Goal: Information Seeking & Learning: Learn about a topic

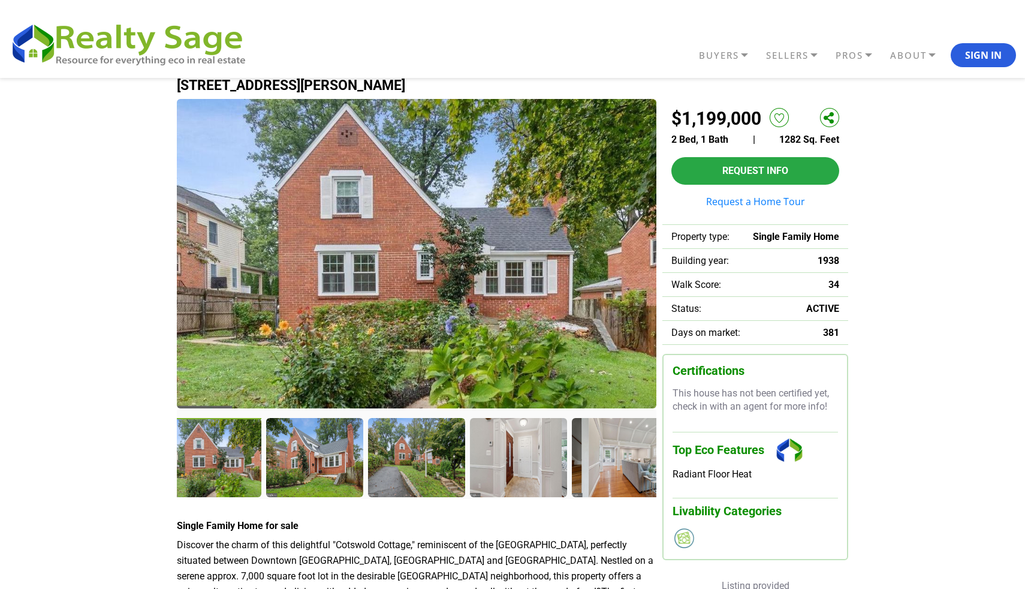
scroll to position [14, 0]
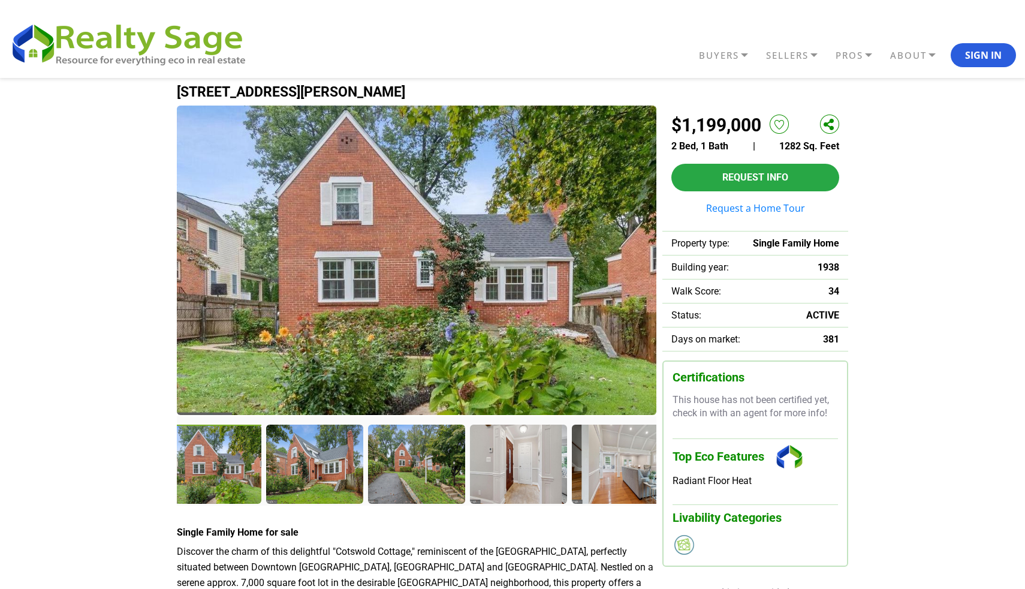
click at [306, 316] on img at bounding box center [417, 260] width 480 height 309
click at [225, 457] on div at bounding box center [214, 466] width 100 height 82
click at [311, 471] on div at bounding box center [316, 466] width 100 height 82
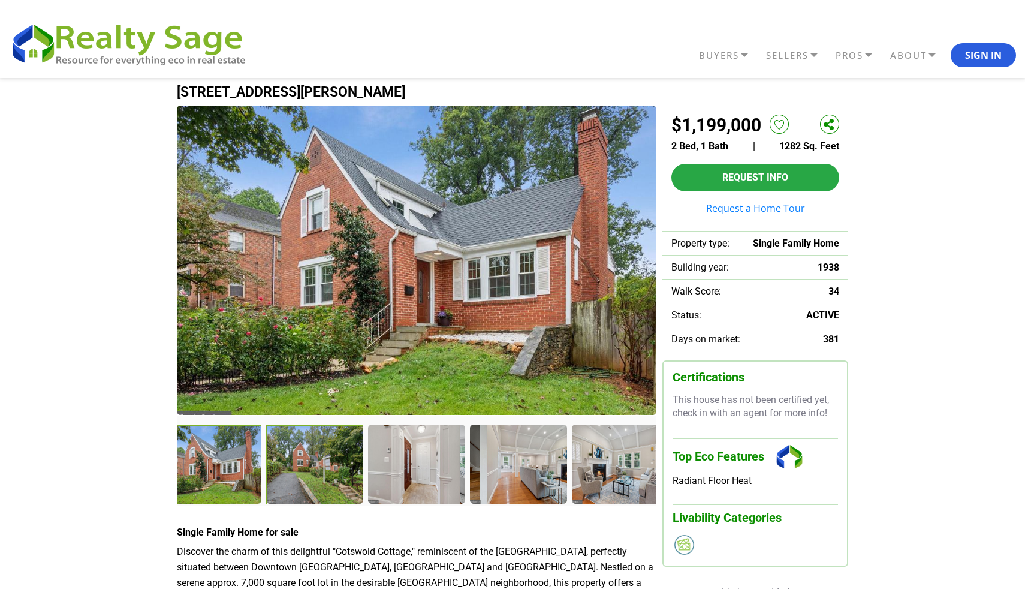
click at [344, 460] on div at bounding box center [316, 466] width 100 height 82
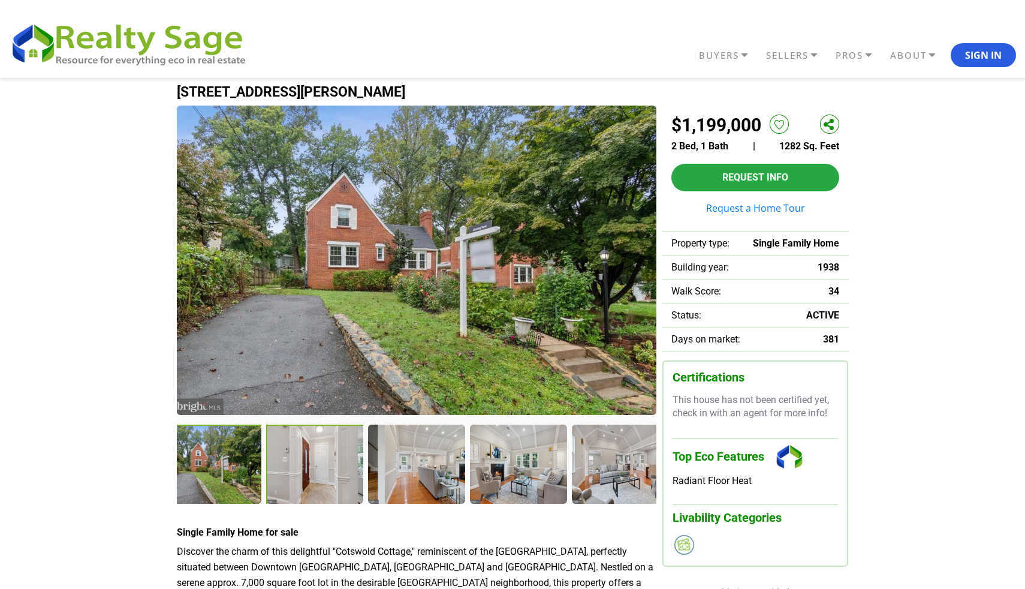
click at [280, 466] on div at bounding box center [316, 466] width 100 height 82
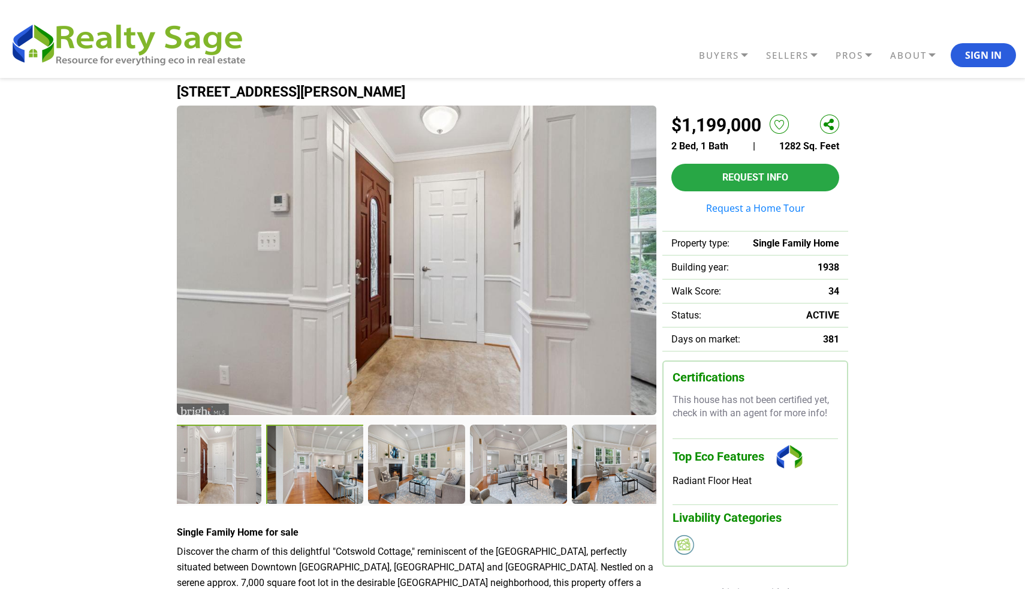
click at [325, 462] on div at bounding box center [316, 466] width 100 height 82
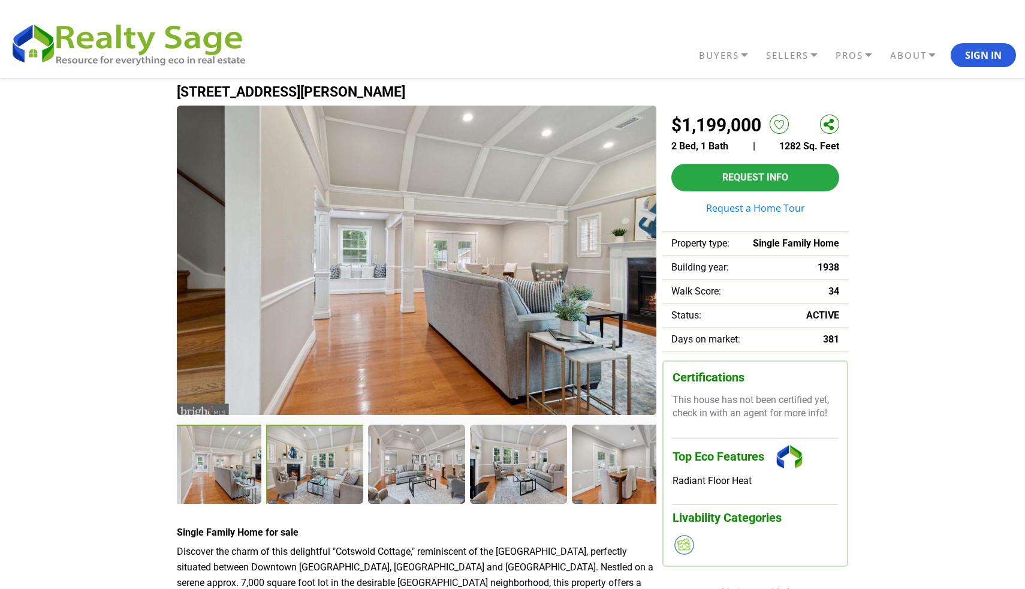
click at [317, 466] on div at bounding box center [316, 466] width 100 height 82
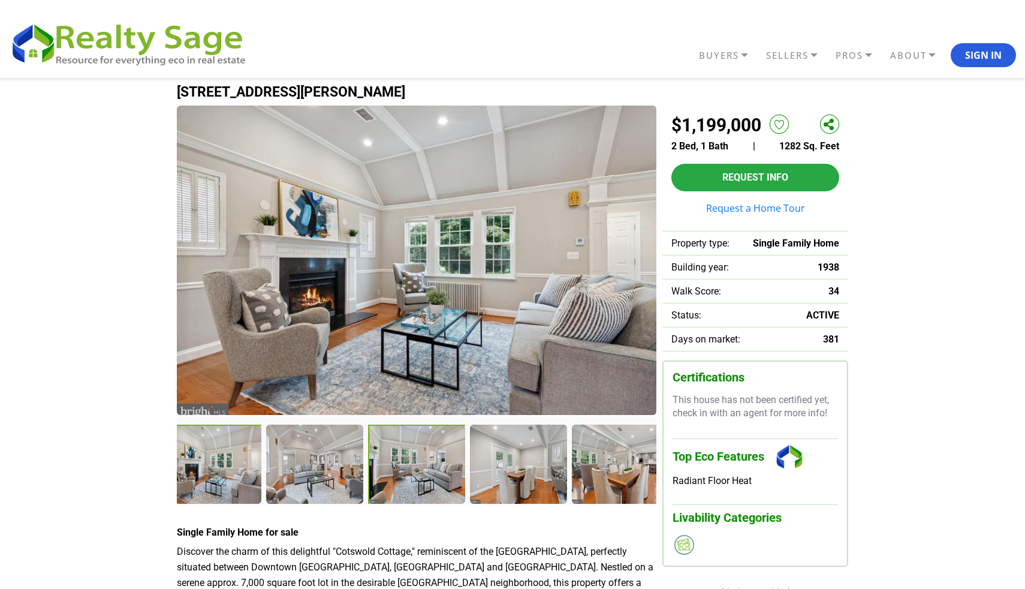
click at [388, 463] on div at bounding box center [418, 466] width 100 height 82
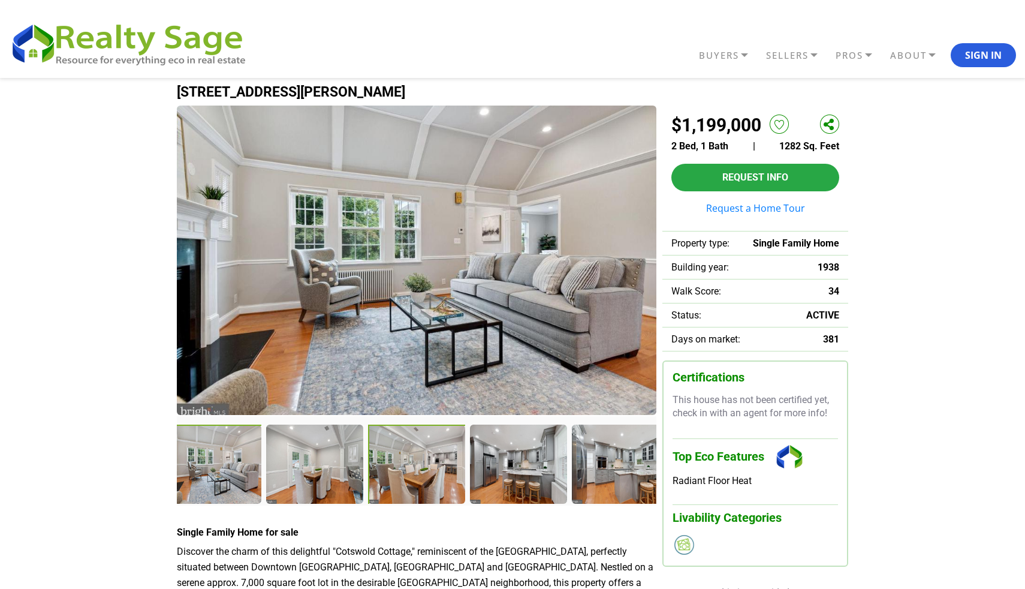
click at [429, 454] on div at bounding box center [418, 466] width 100 height 82
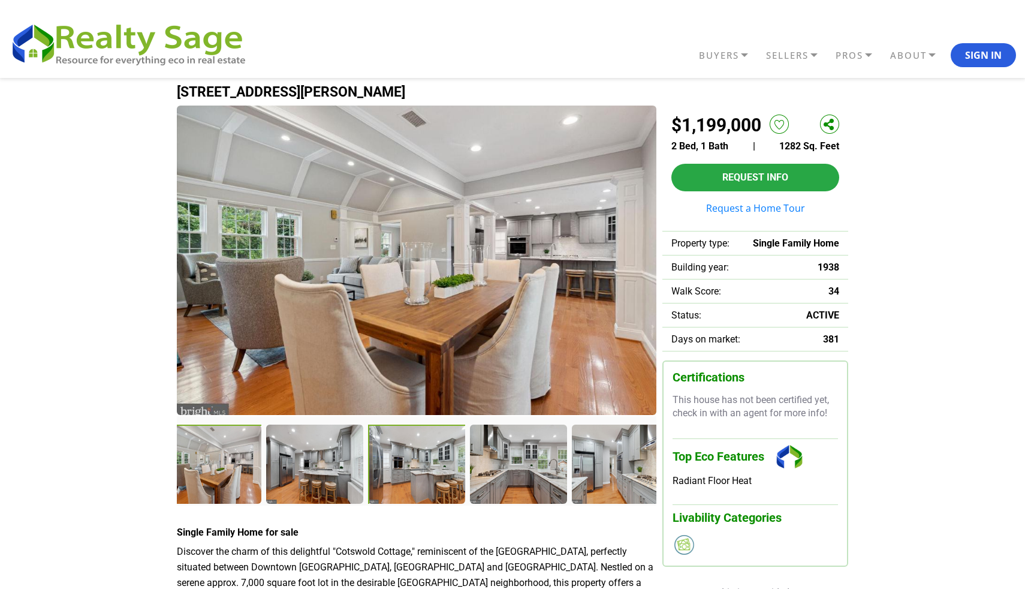
click at [415, 475] on div at bounding box center [418, 466] width 100 height 82
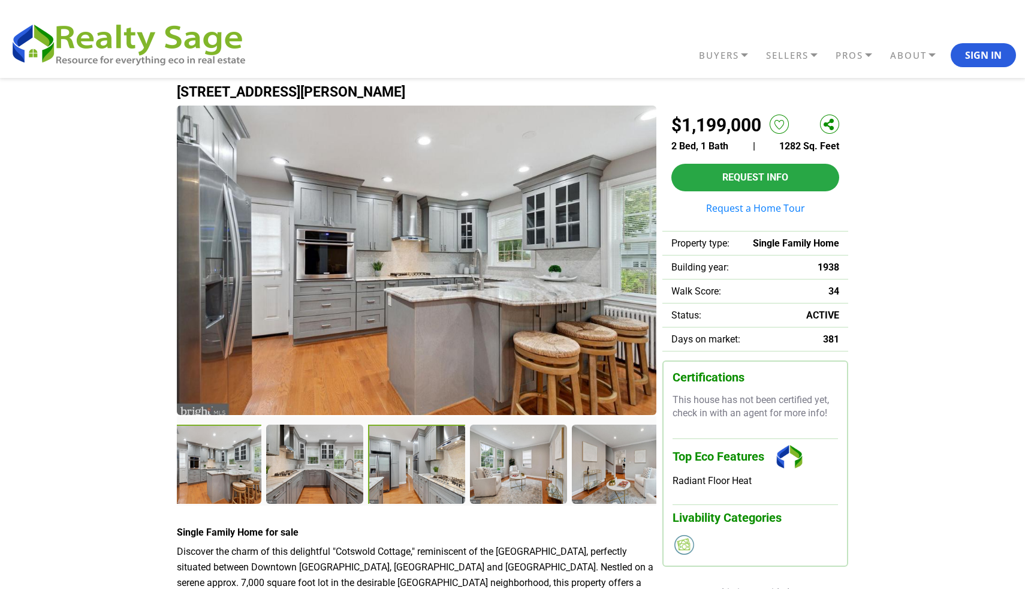
click at [399, 468] on div at bounding box center [418, 466] width 100 height 82
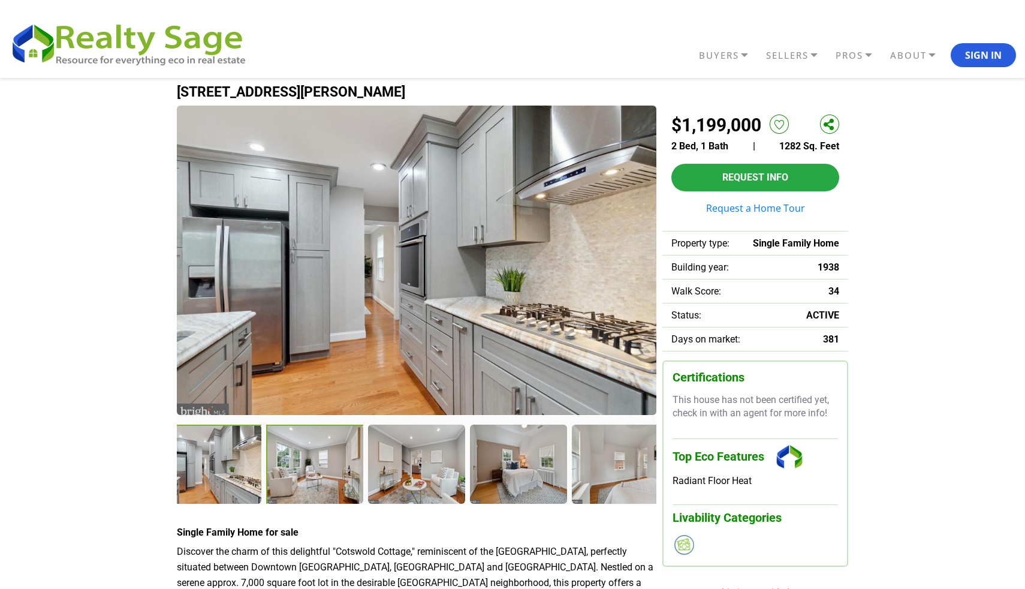
click at [323, 471] on div at bounding box center [316, 466] width 100 height 82
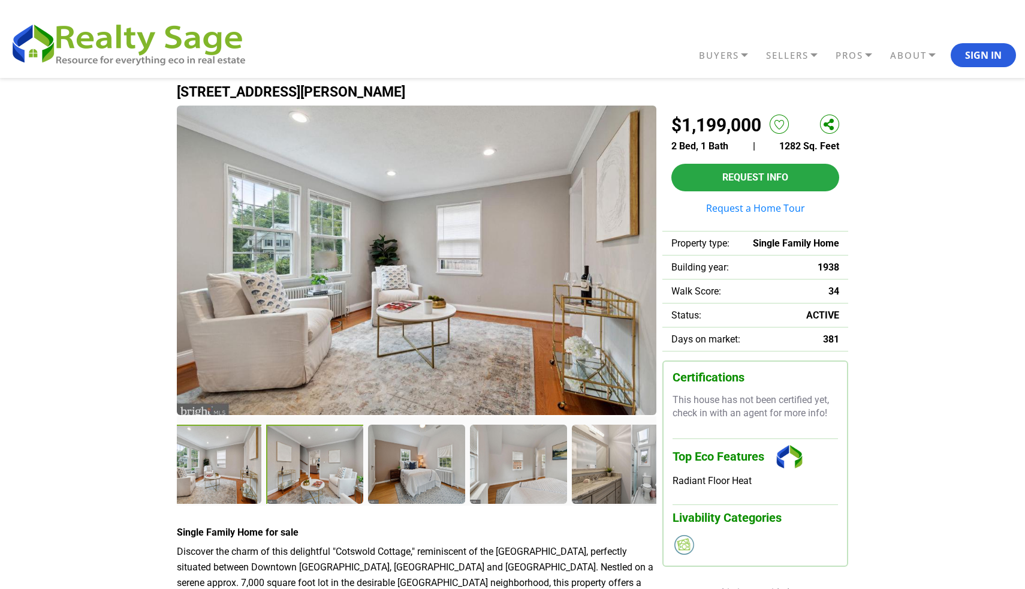
click at [314, 463] on div at bounding box center [316, 466] width 100 height 82
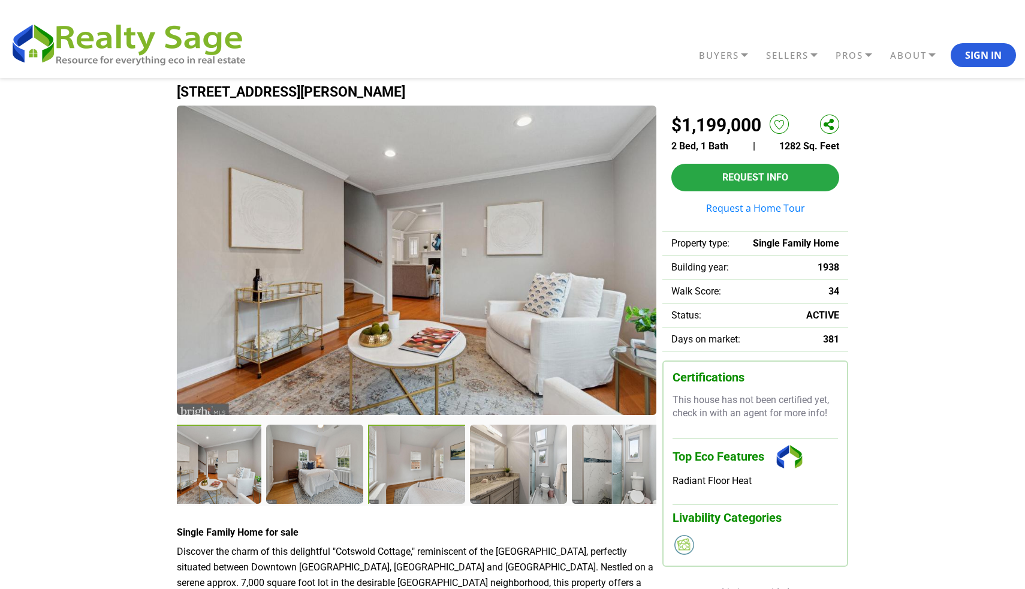
click at [402, 463] on div at bounding box center [418, 466] width 100 height 82
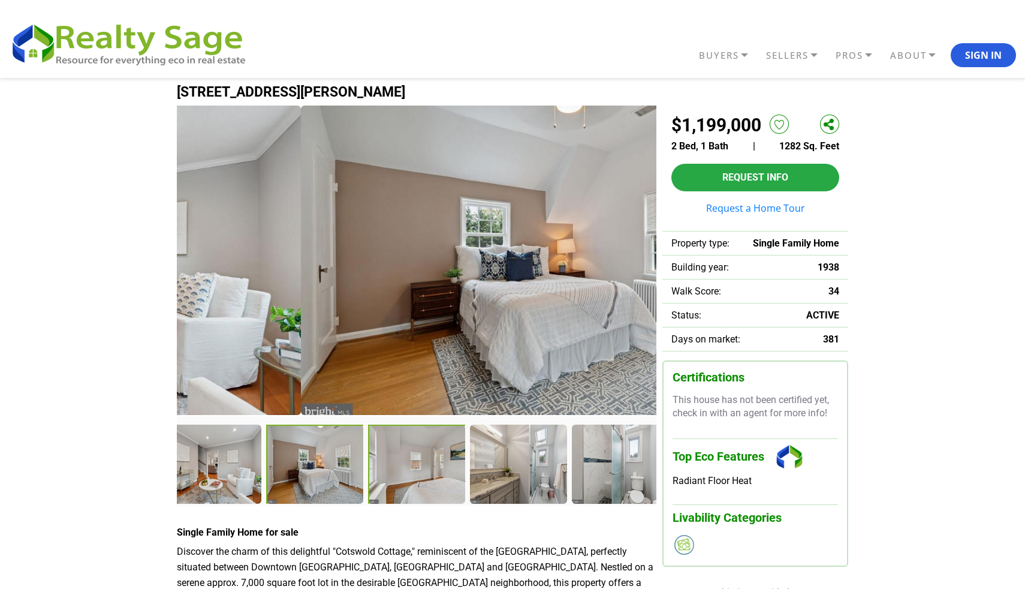
click at [402, 463] on div at bounding box center [418, 466] width 100 height 82
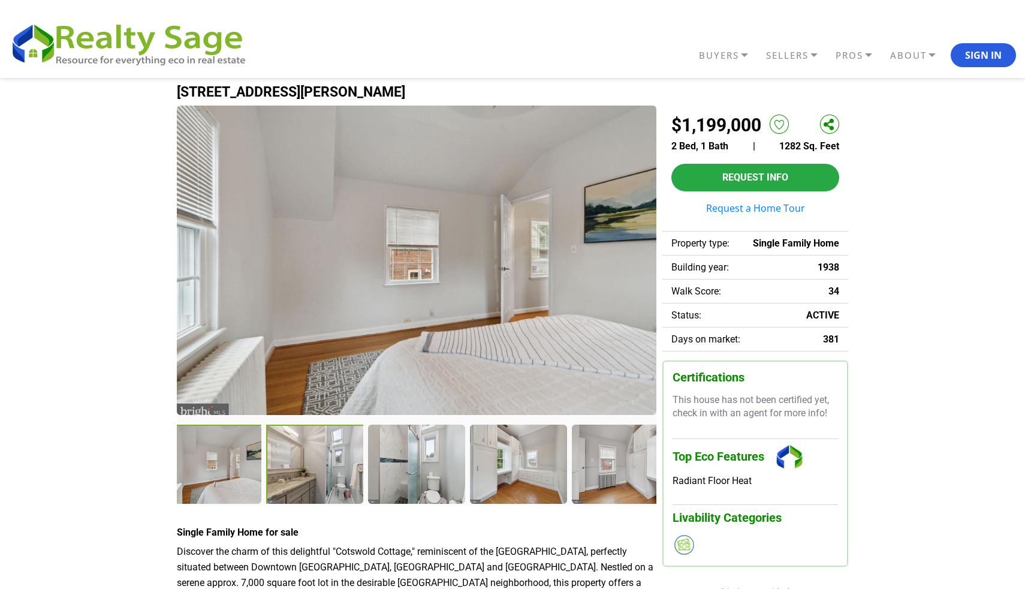
click at [320, 469] on div at bounding box center [316, 466] width 100 height 82
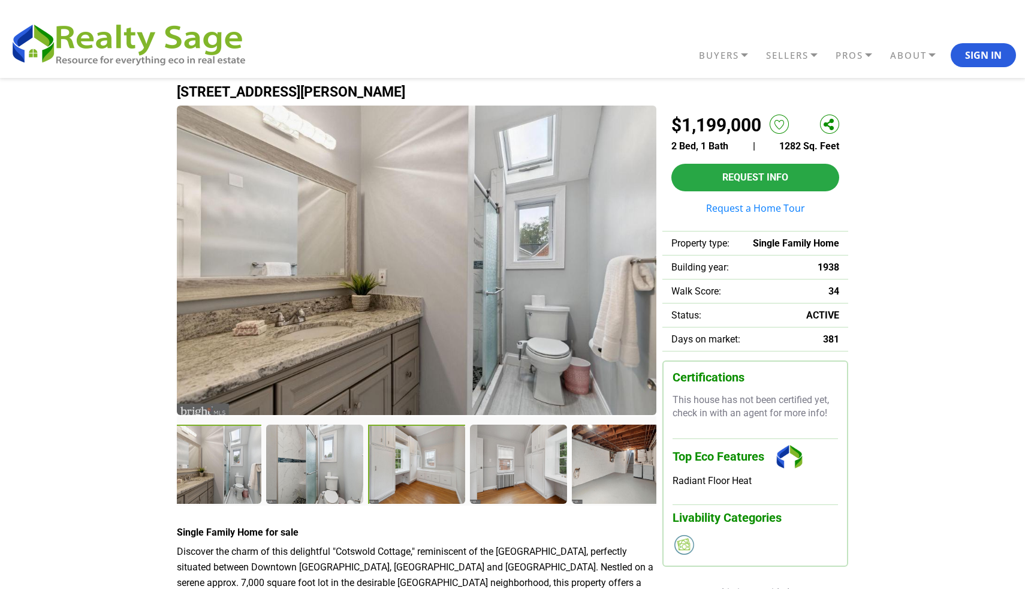
click at [417, 469] on div at bounding box center [418, 466] width 100 height 82
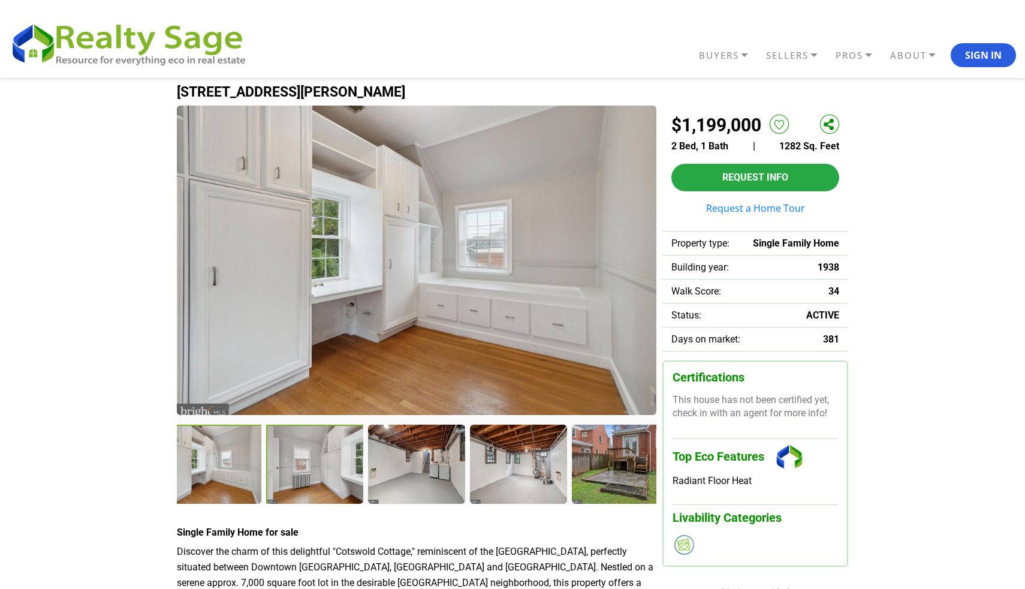
click at [304, 481] on div at bounding box center [316, 466] width 100 height 82
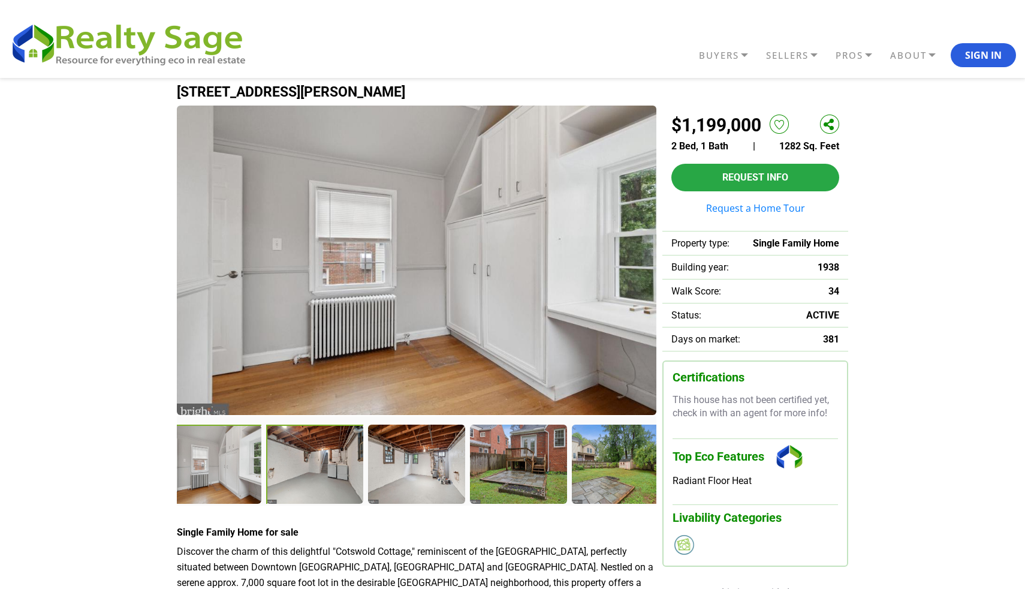
click at [302, 465] on div at bounding box center [316, 466] width 100 height 82
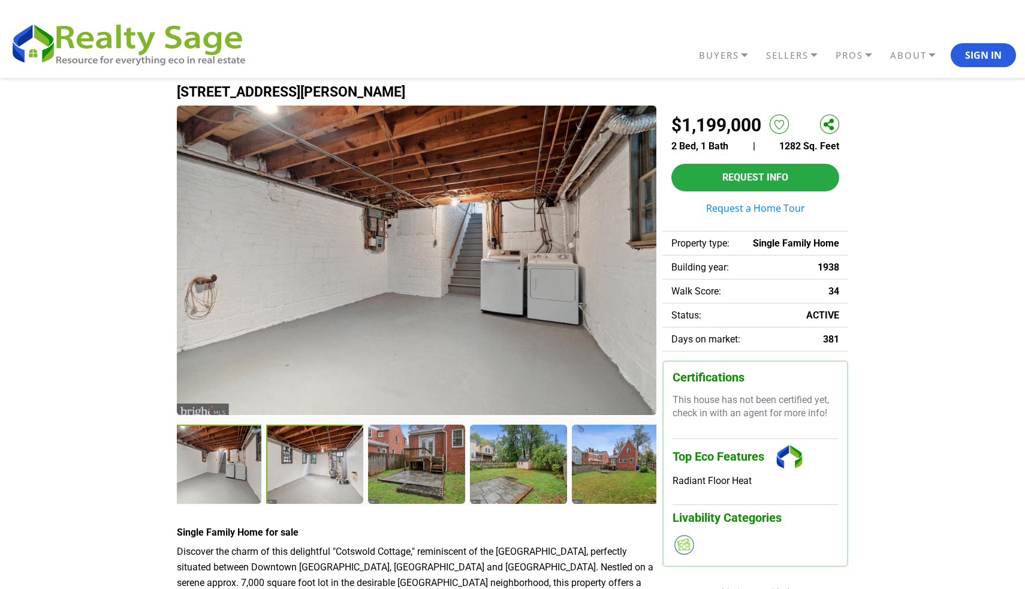
click at [305, 460] on div at bounding box center [316, 466] width 100 height 82
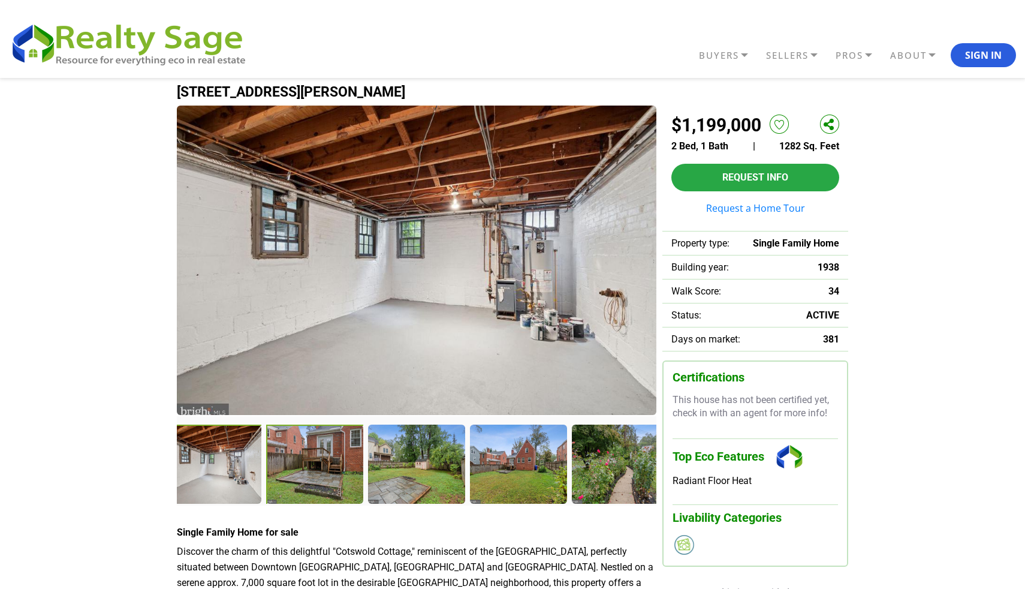
click at [301, 460] on div at bounding box center [316, 466] width 100 height 82
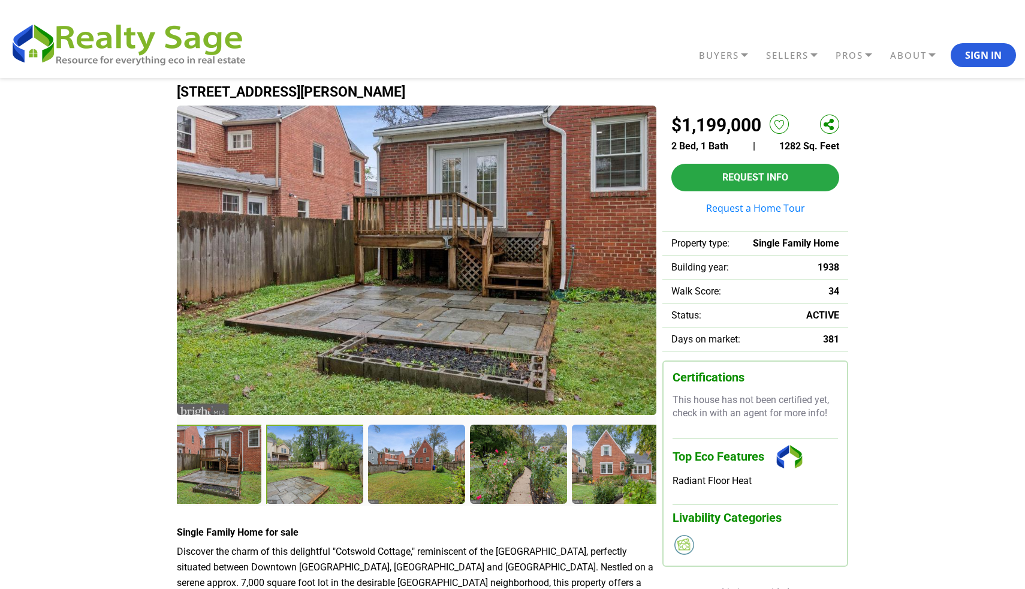
click at [321, 471] on div at bounding box center [316, 466] width 100 height 82
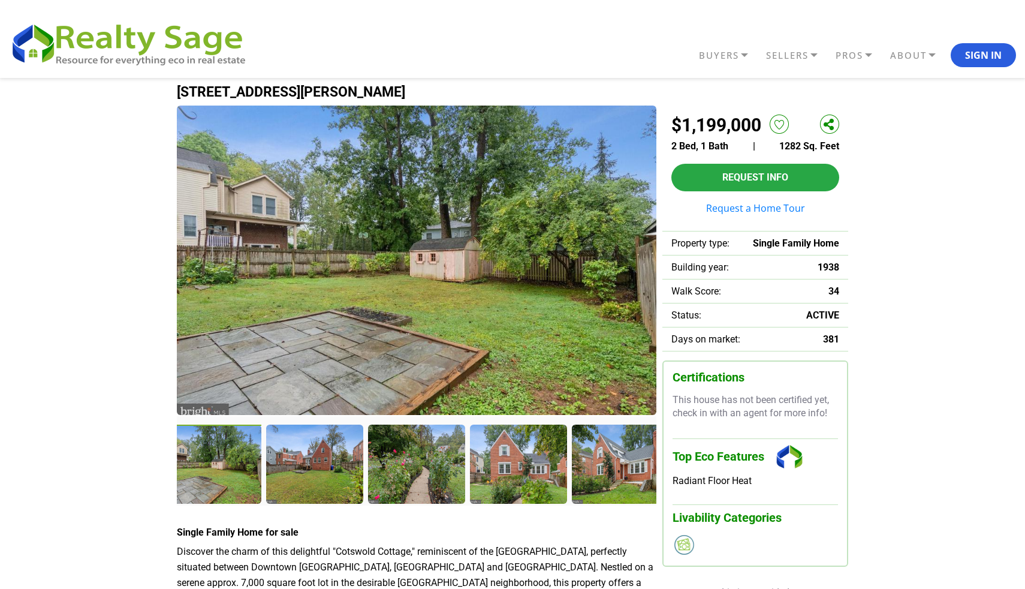
click at [429, 252] on img at bounding box center [417, 260] width 480 height 309
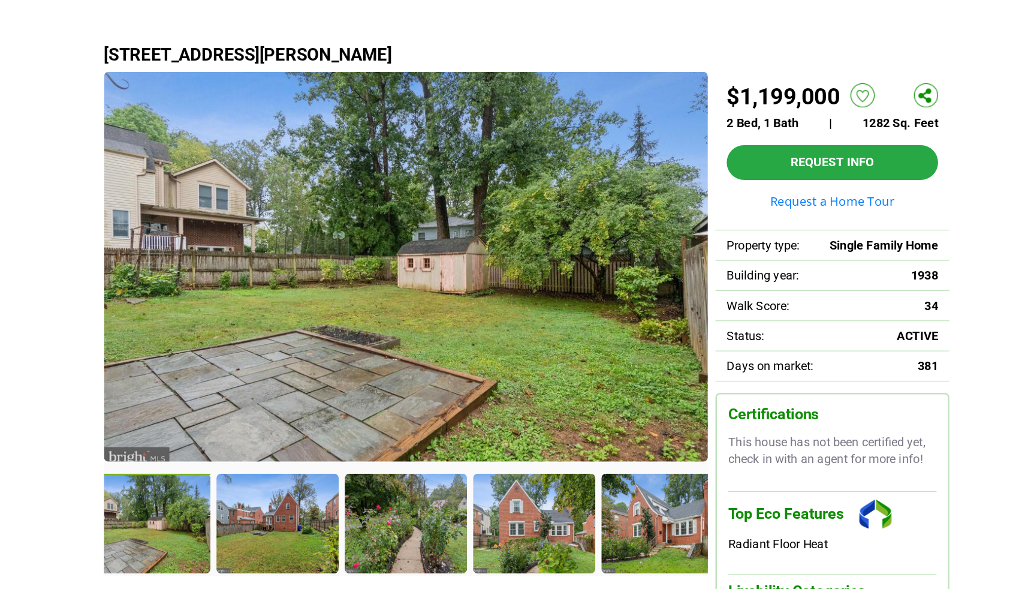
scroll to position [8, 0]
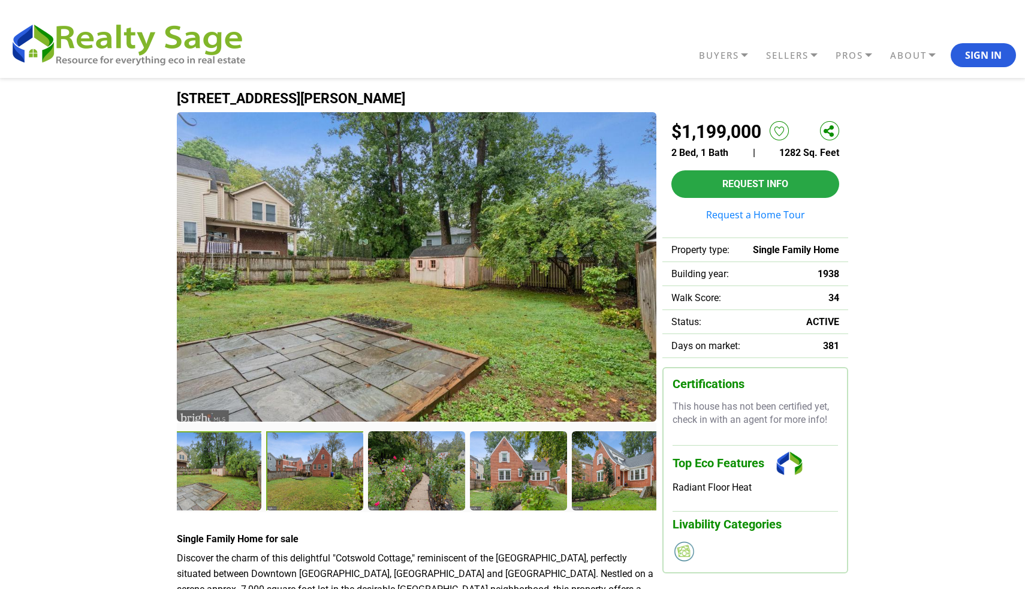
click at [333, 480] on div at bounding box center [316, 472] width 100 height 82
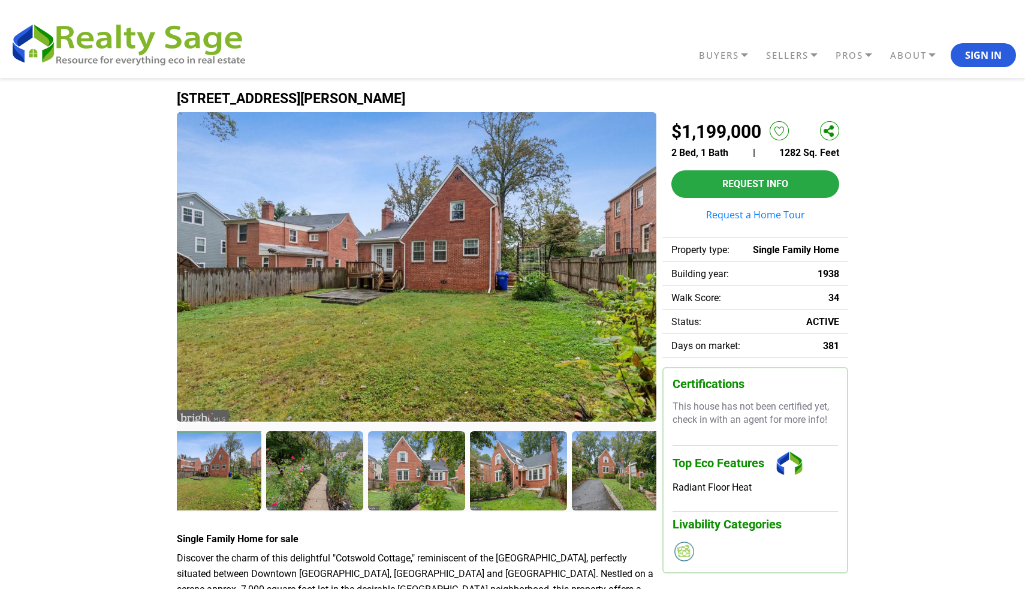
click at [472, 262] on img at bounding box center [417, 266] width 480 height 309
click at [338, 465] on div at bounding box center [316, 472] width 100 height 82
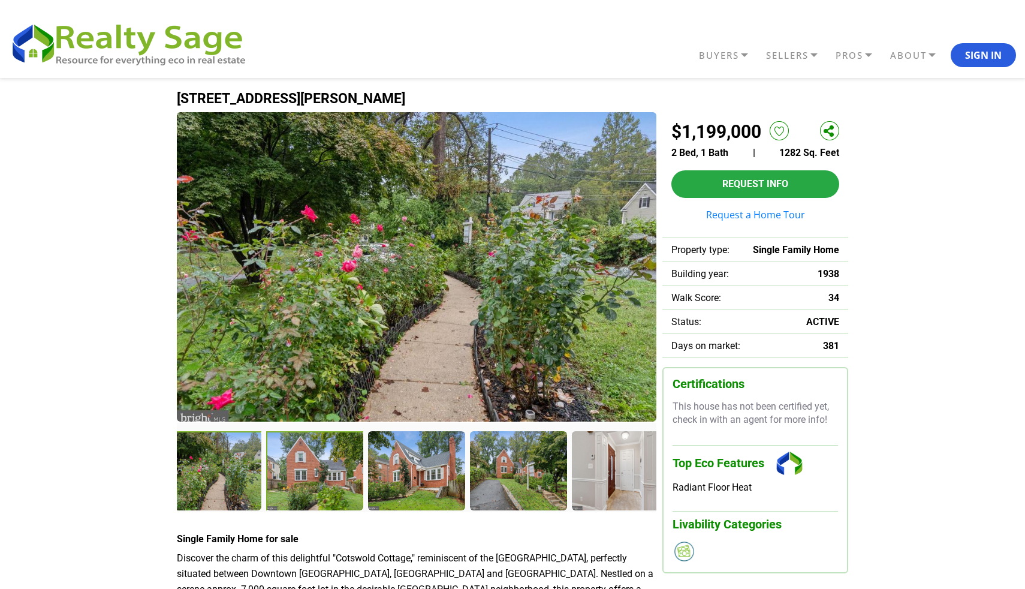
click at [333, 477] on div at bounding box center [316, 472] width 100 height 82
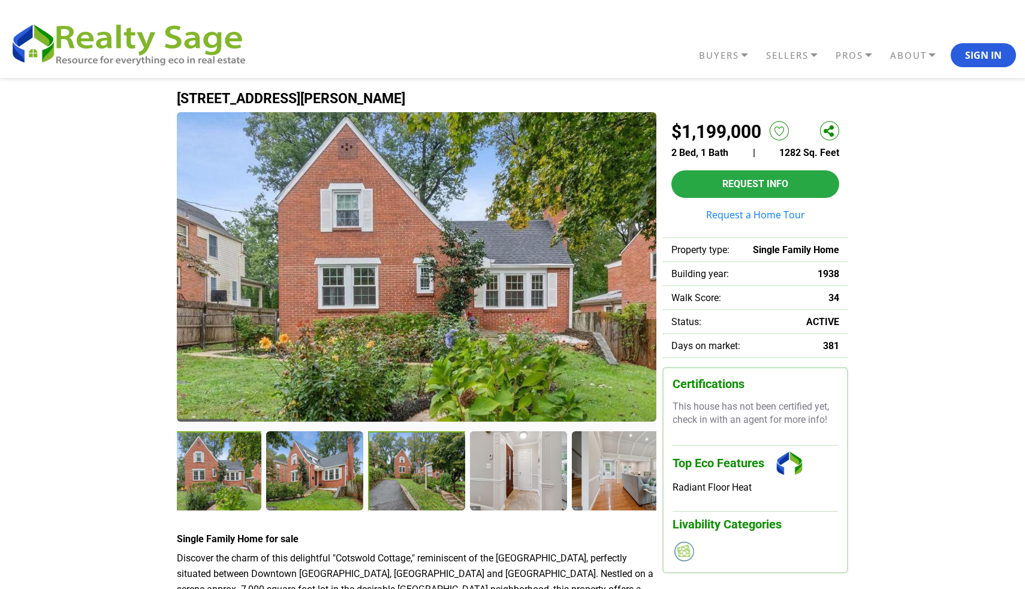
click at [426, 466] on div at bounding box center [418, 472] width 100 height 82
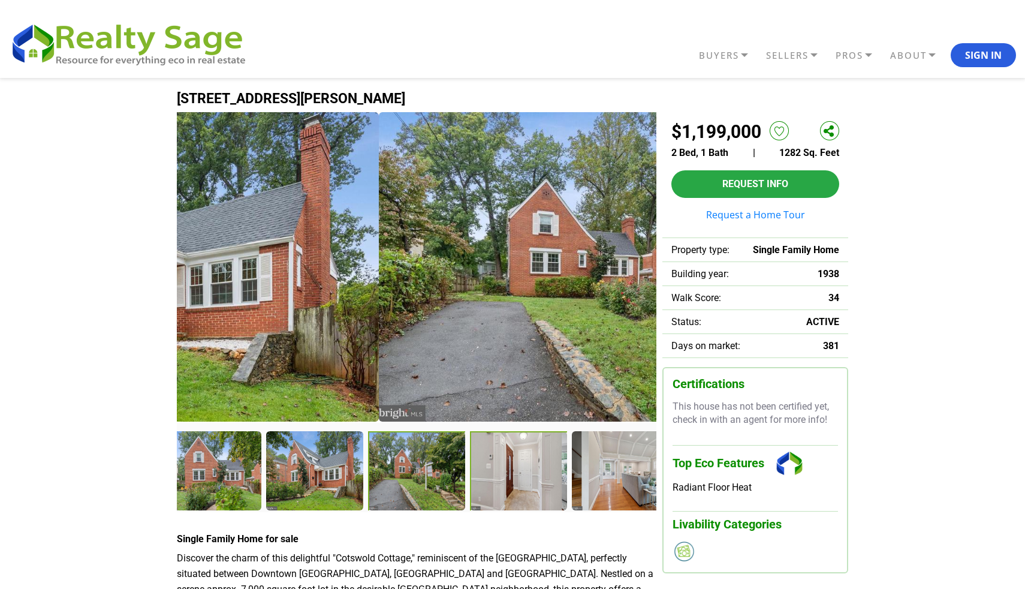
click at [474, 455] on div at bounding box center [520, 472] width 100 height 82
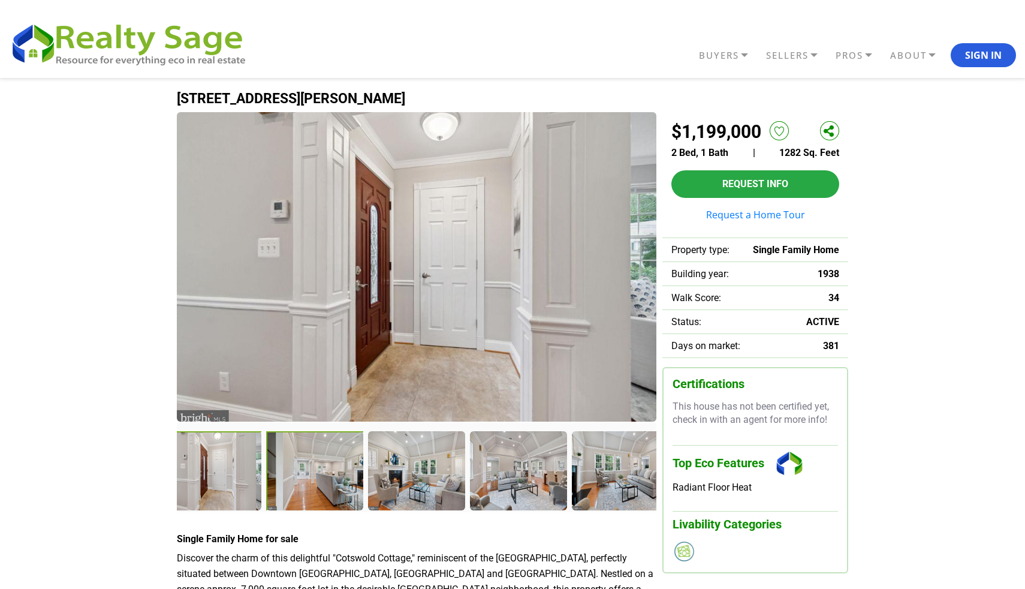
click at [327, 468] on div at bounding box center [316, 472] width 100 height 82
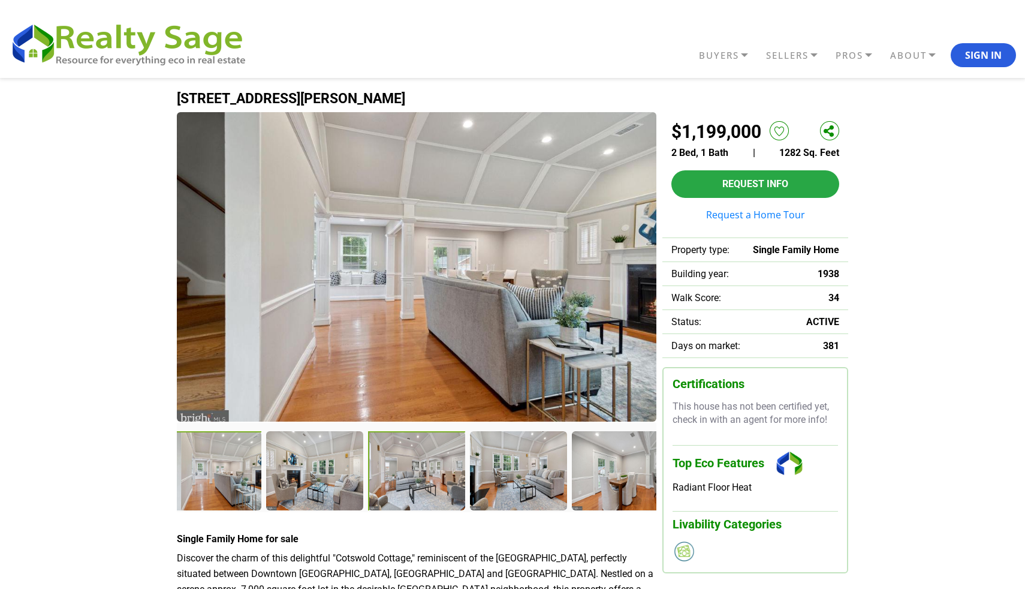
click at [406, 472] on div at bounding box center [418, 472] width 100 height 82
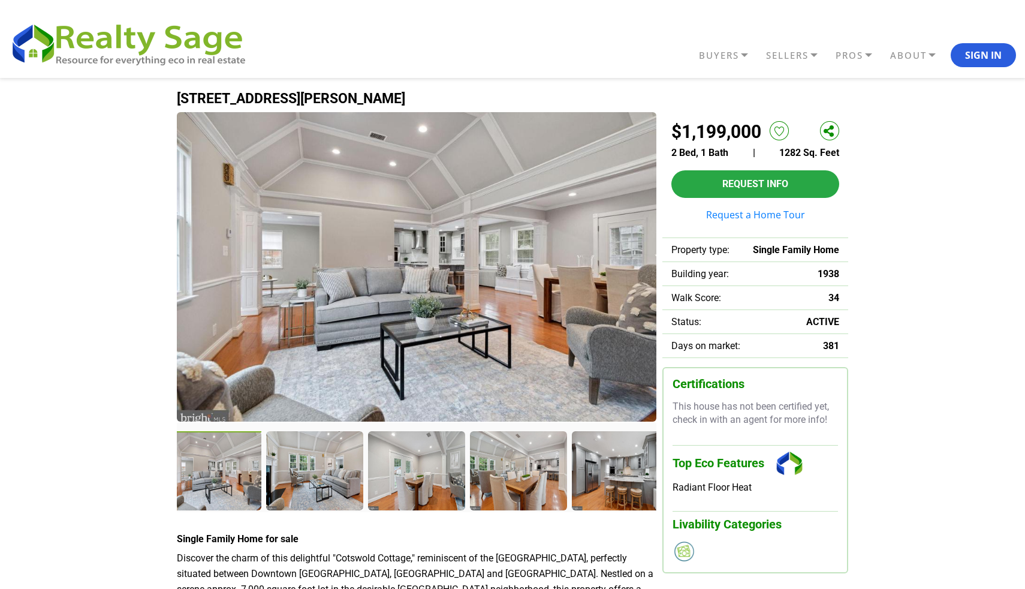
click at [228, 463] on div at bounding box center [214, 472] width 100 height 82
click at [250, 471] on div at bounding box center [214, 472] width 100 height 82
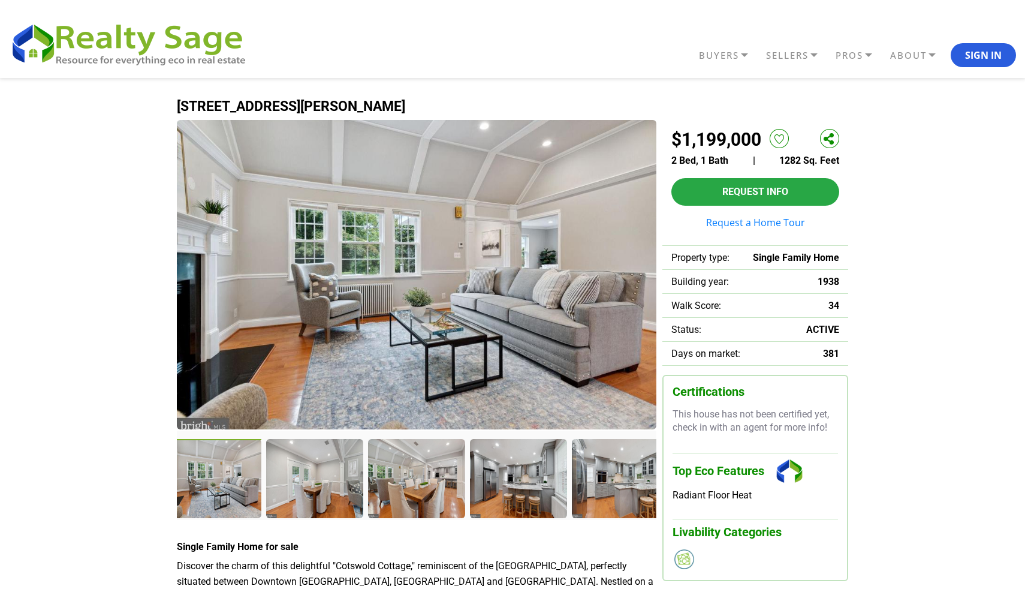
scroll to position [0, 0]
